Goal: Transaction & Acquisition: Purchase product/service

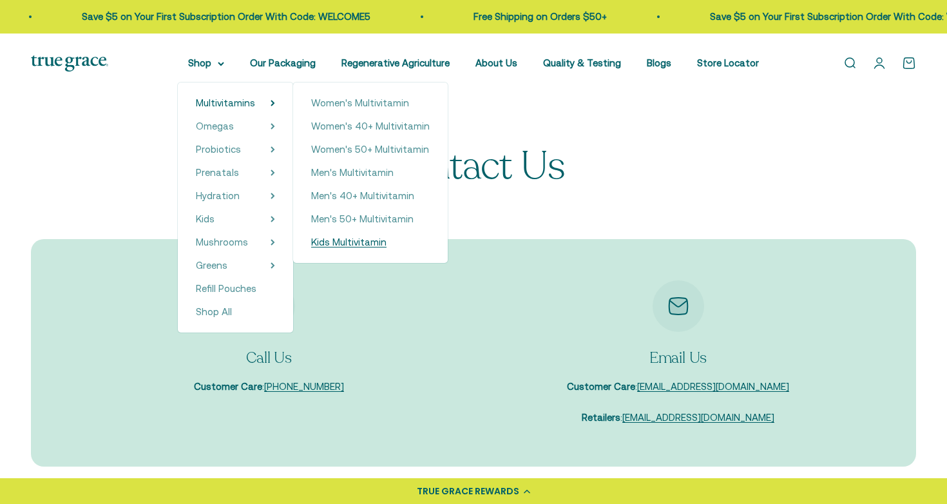
click at [360, 237] on span "Kids Multivitamin" at bounding box center [348, 242] width 75 height 11
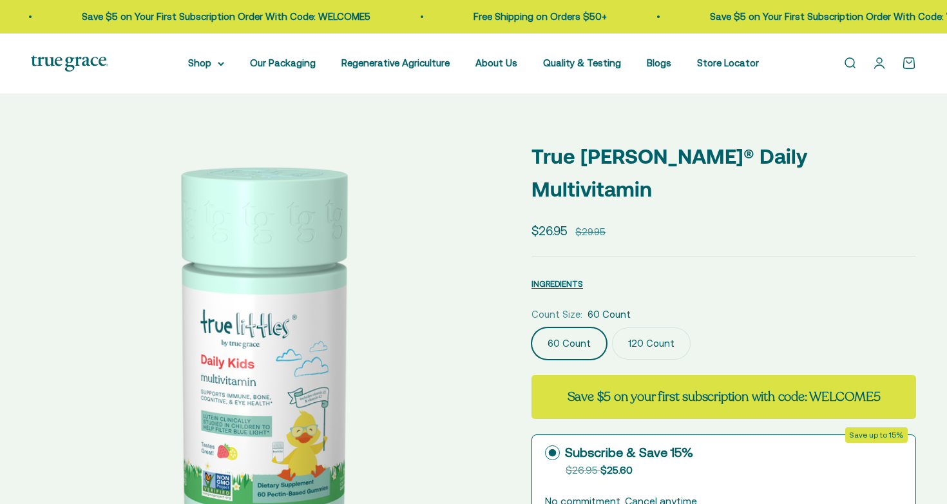
select select "3"
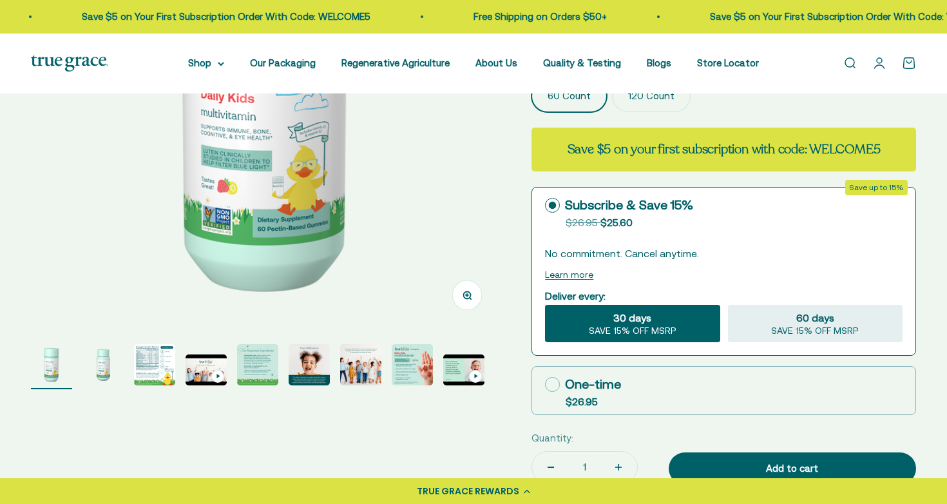
scroll to position [284, 0]
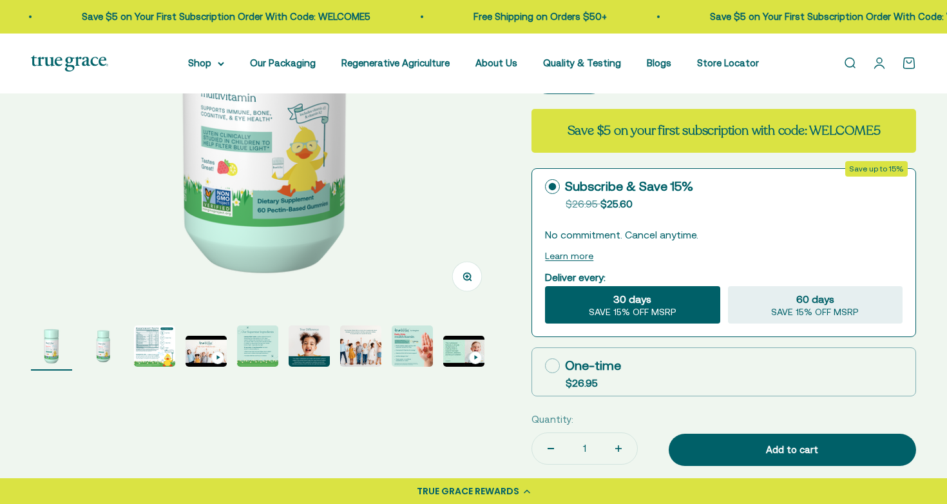
click at [108, 348] on img "Go to item 2" at bounding box center [102, 345] width 41 height 41
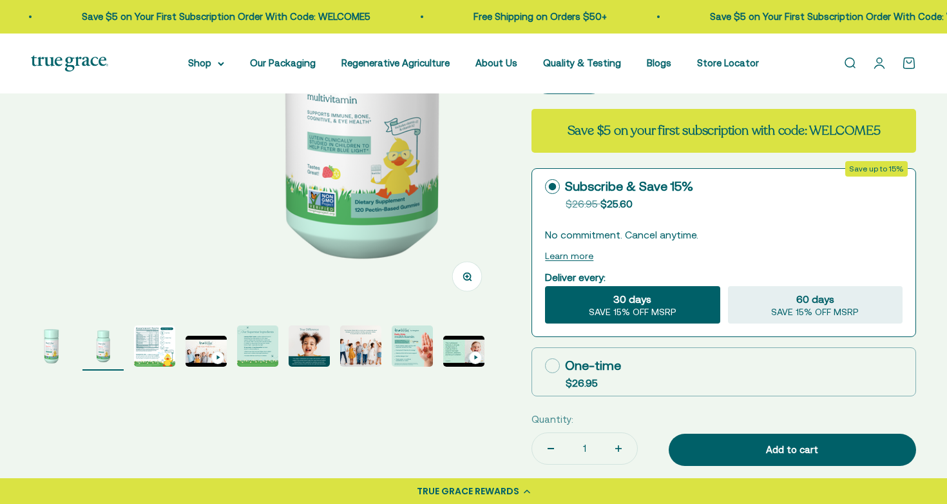
click at [153, 345] on img "Go to item 3" at bounding box center [154, 345] width 41 height 41
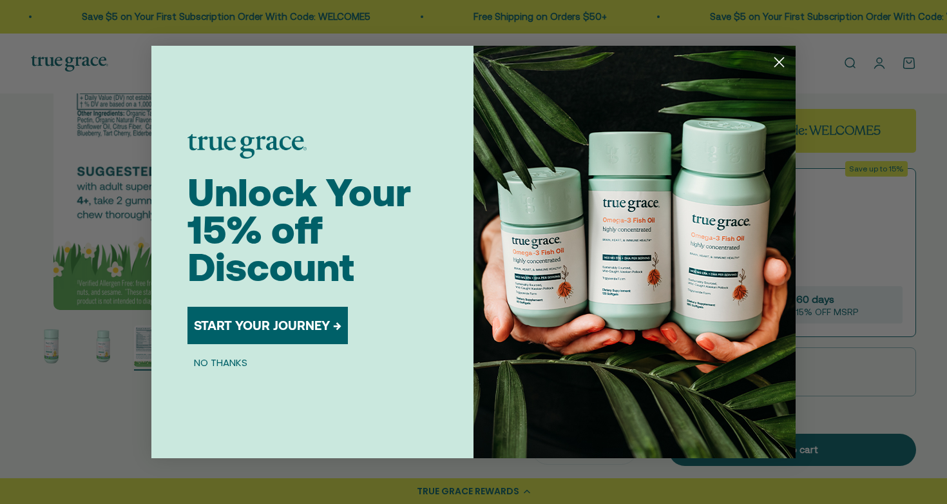
scroll to position [0, 971]
click at [784, 56] on circle "Close dialog" at bounding box center [779, 62] width 21 height 21
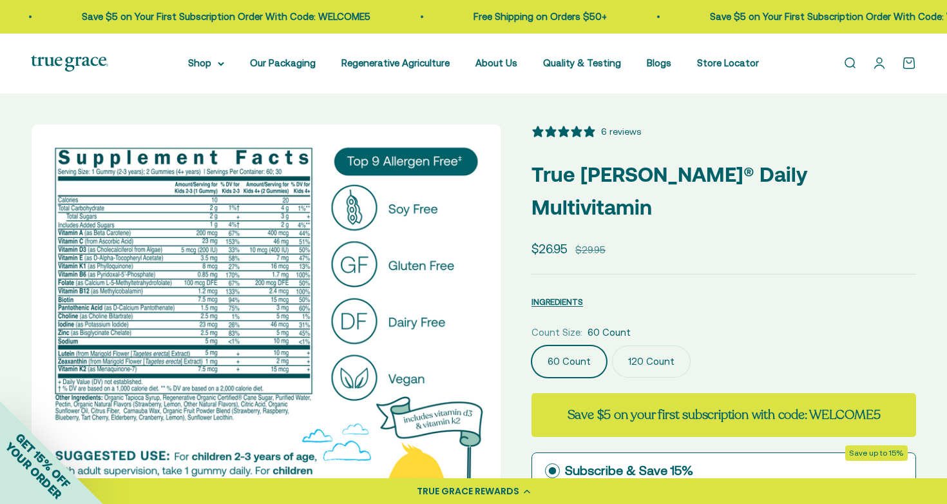
scroll to position [1, 0]
click at [324, 280] on img at bounding box center [267, 359] width 470 height 470
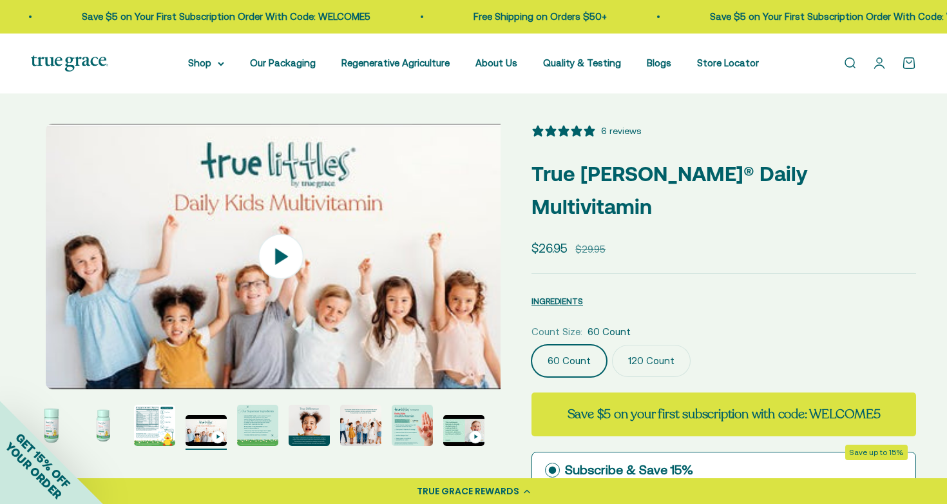
scroll to position [0, 1457]
